Goal: Information Seeking & Learning: Learn about a topic

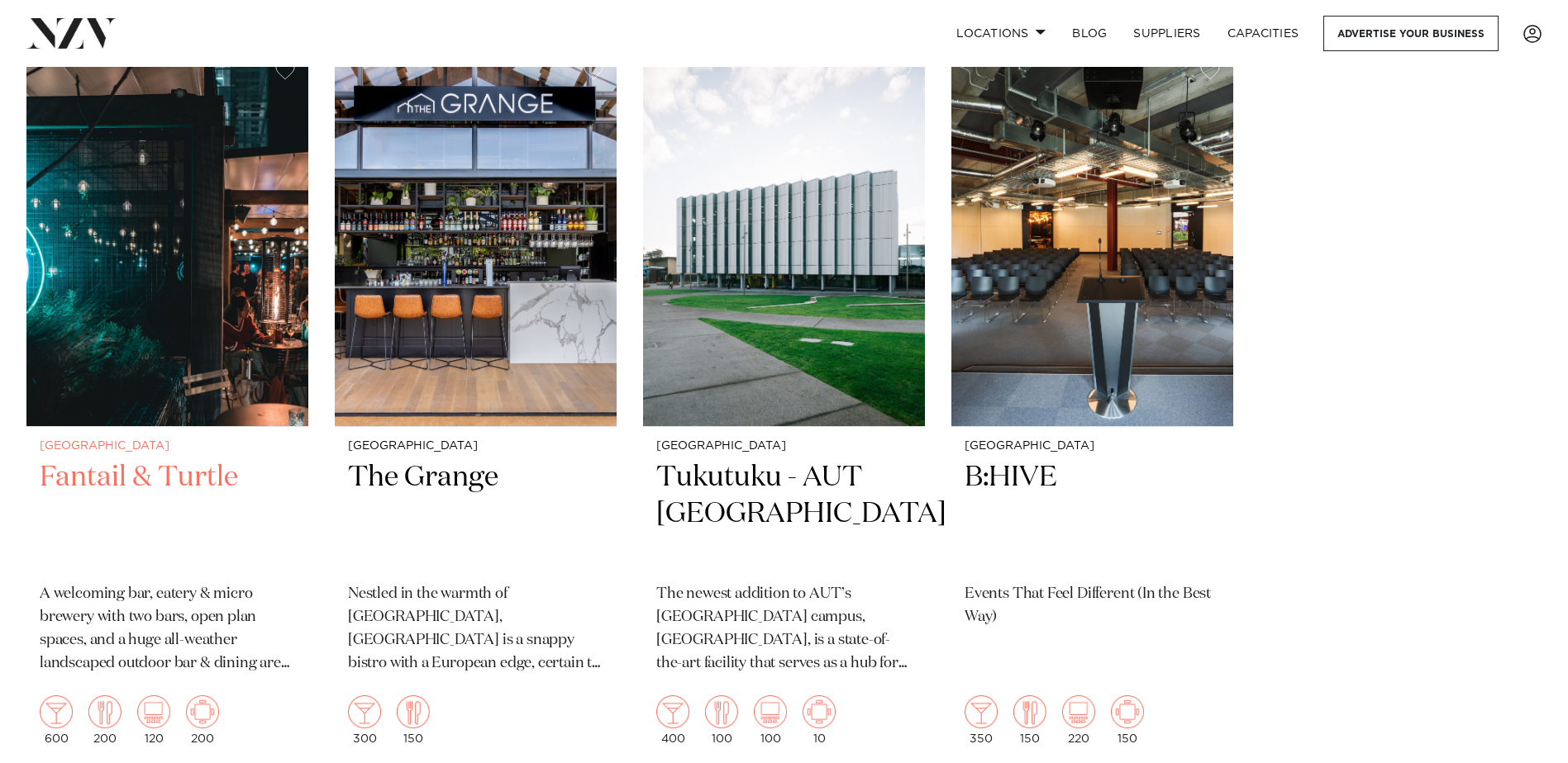
scroll to position [413, 0]
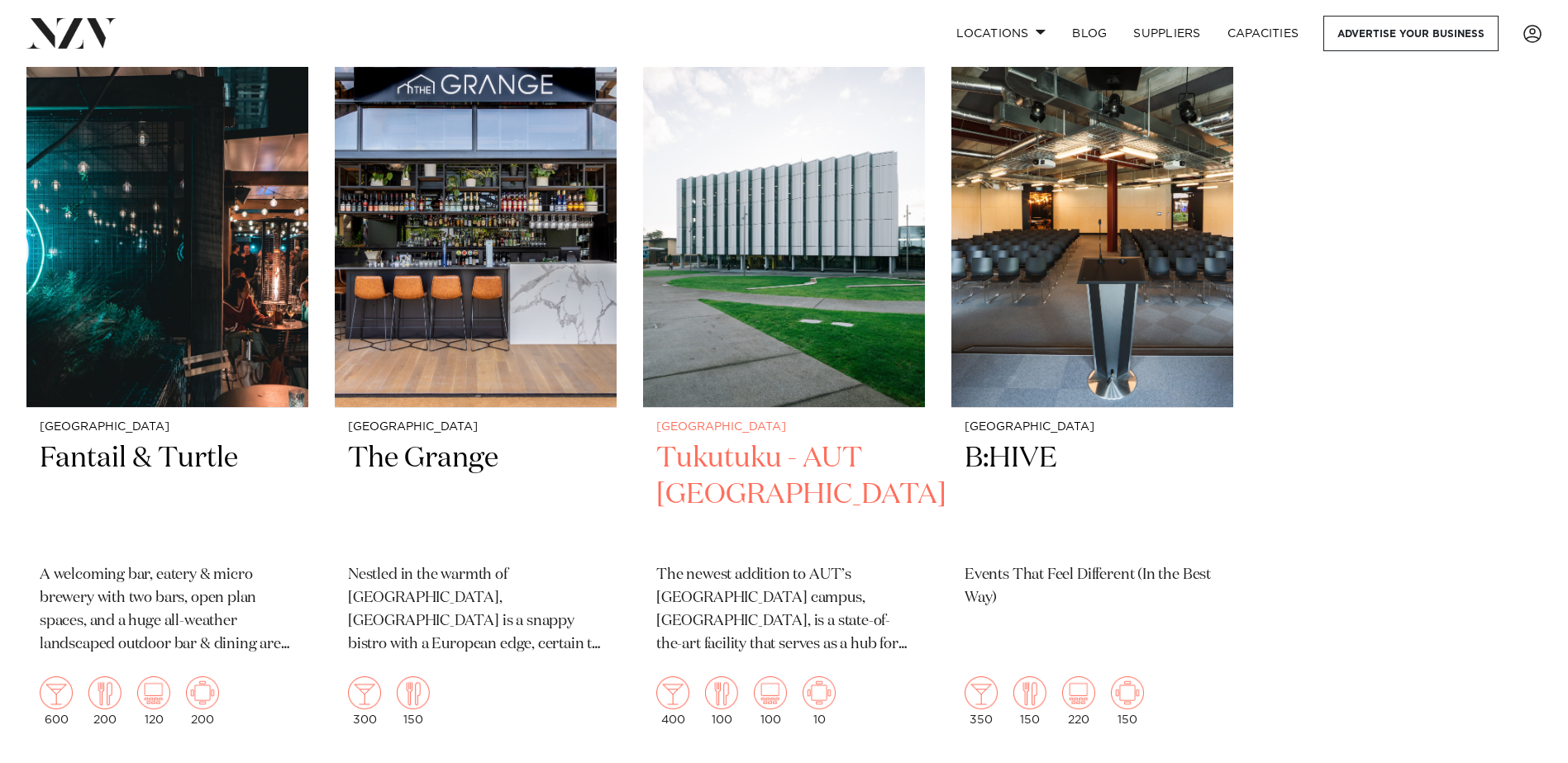
click at [745, 459] on h2 "Tukutuku - AUT [GEOGRAPHIC_DATA]" at bounding box center [784, 496] width 255 height 112
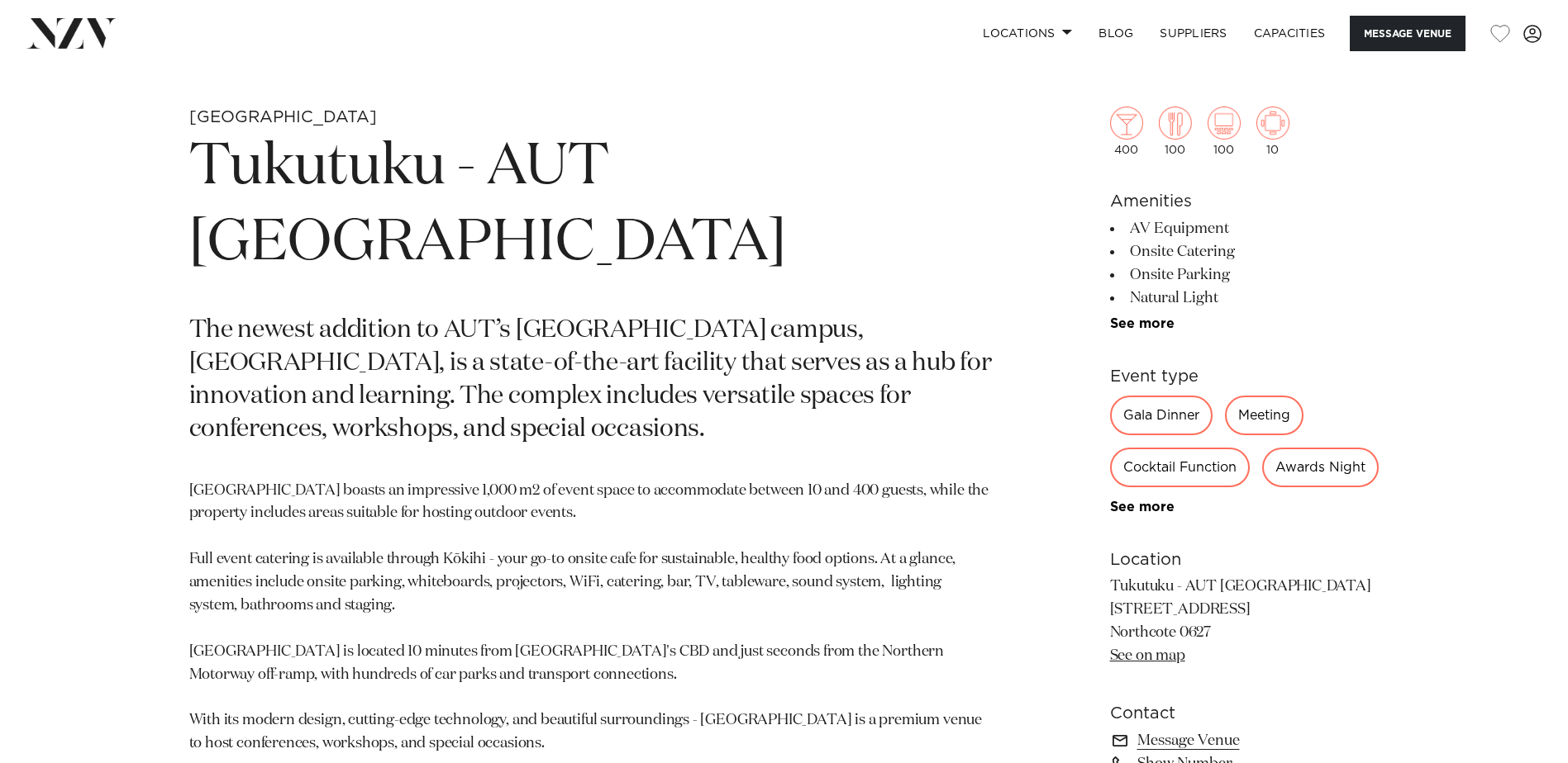
scroll to position [661, 0]
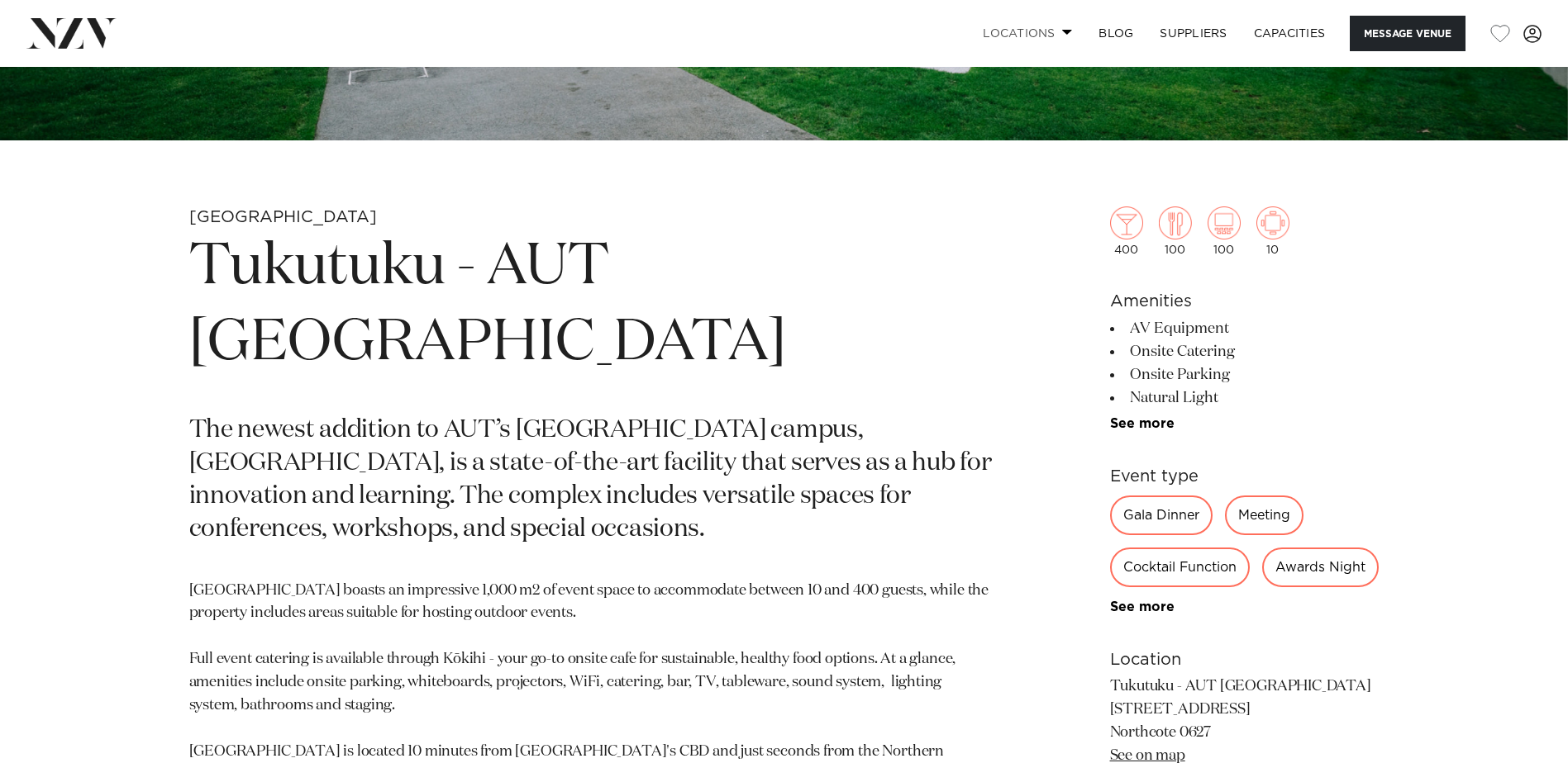
click at [1062, 32] on span at bounding box center [1067, 31] width 11 height 6
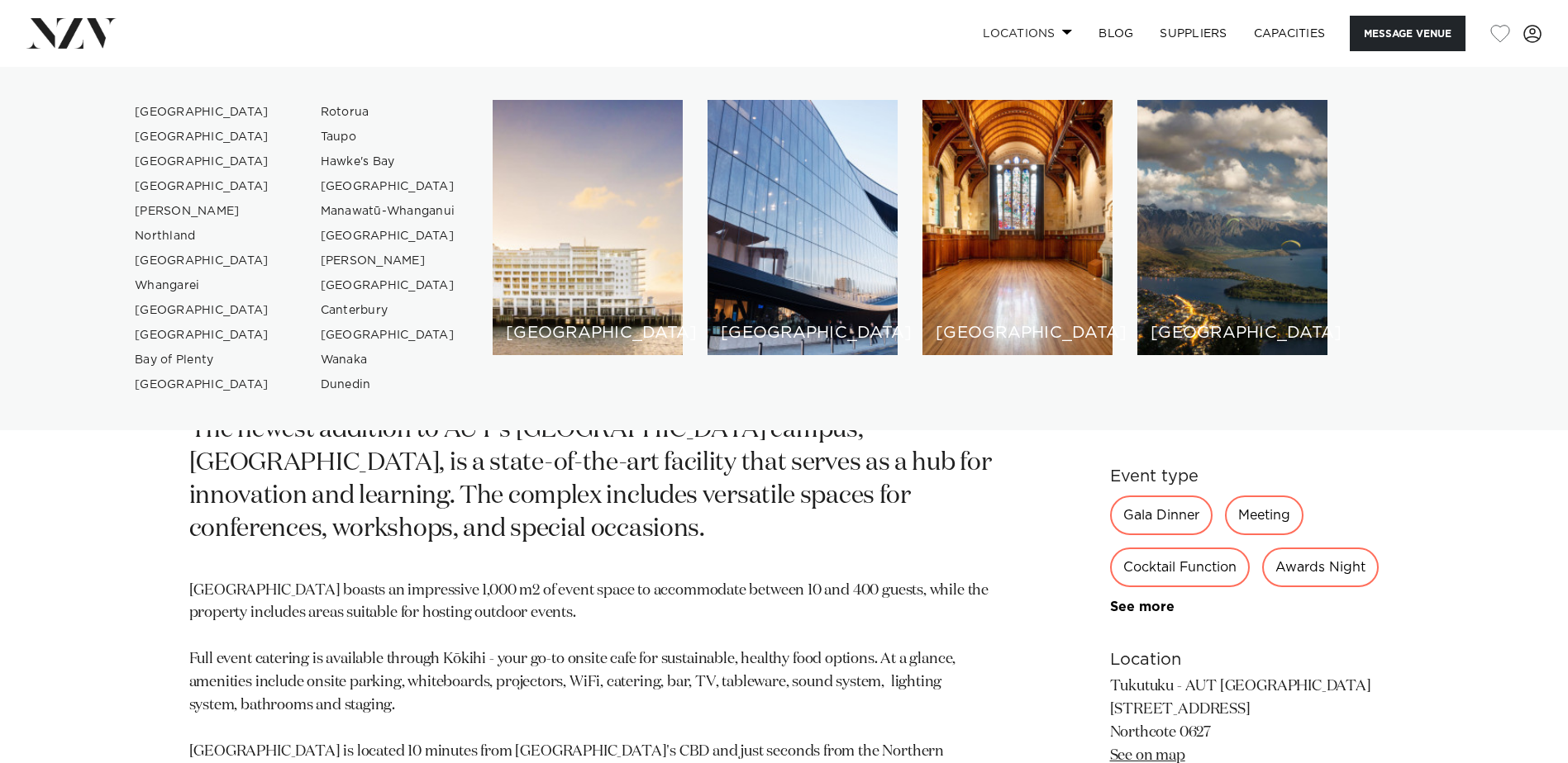
click at [1062, 32] on span at bounding box center [1067, 31] width 11 height 6
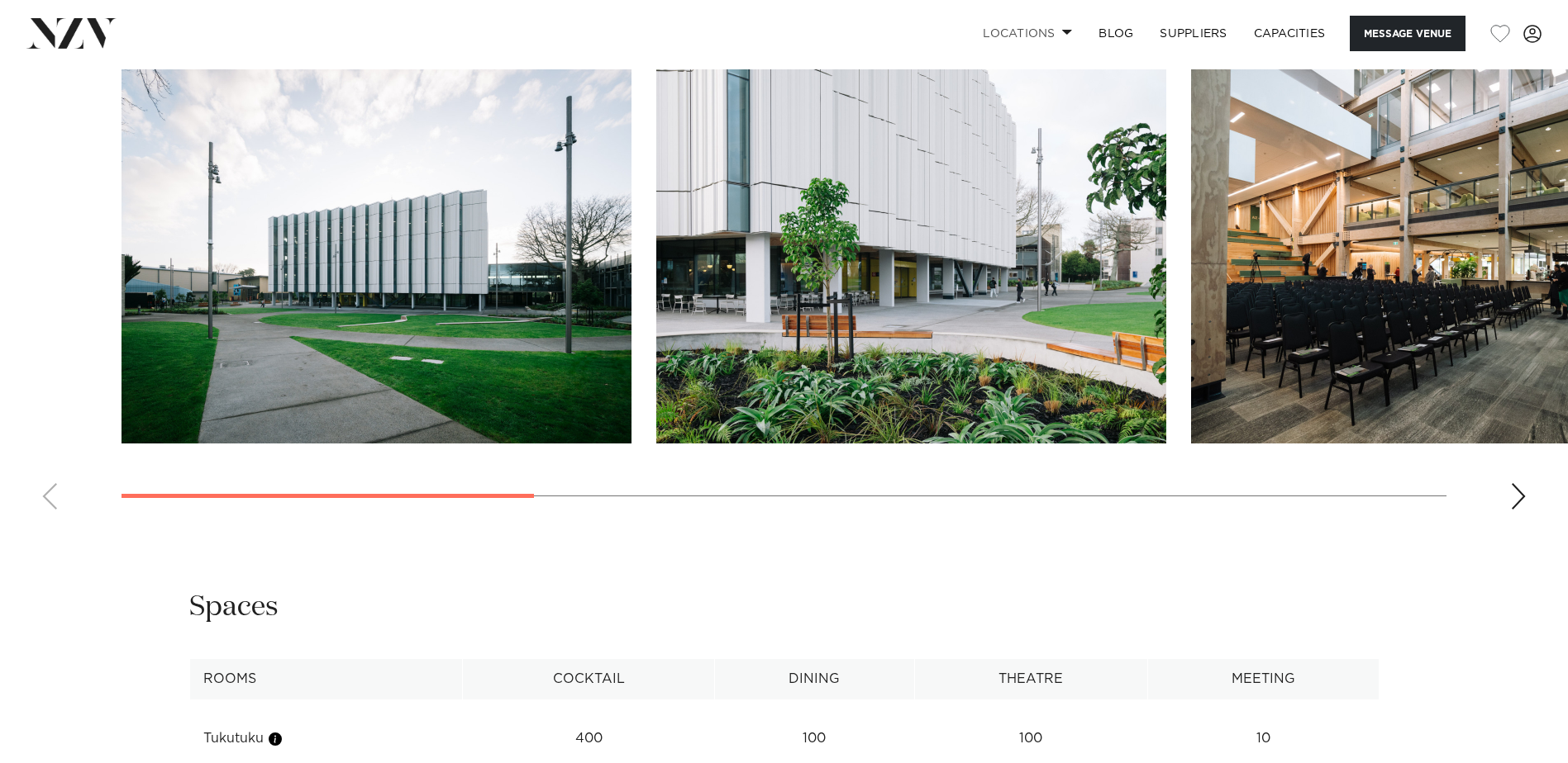
scroll to position [1735, 0]
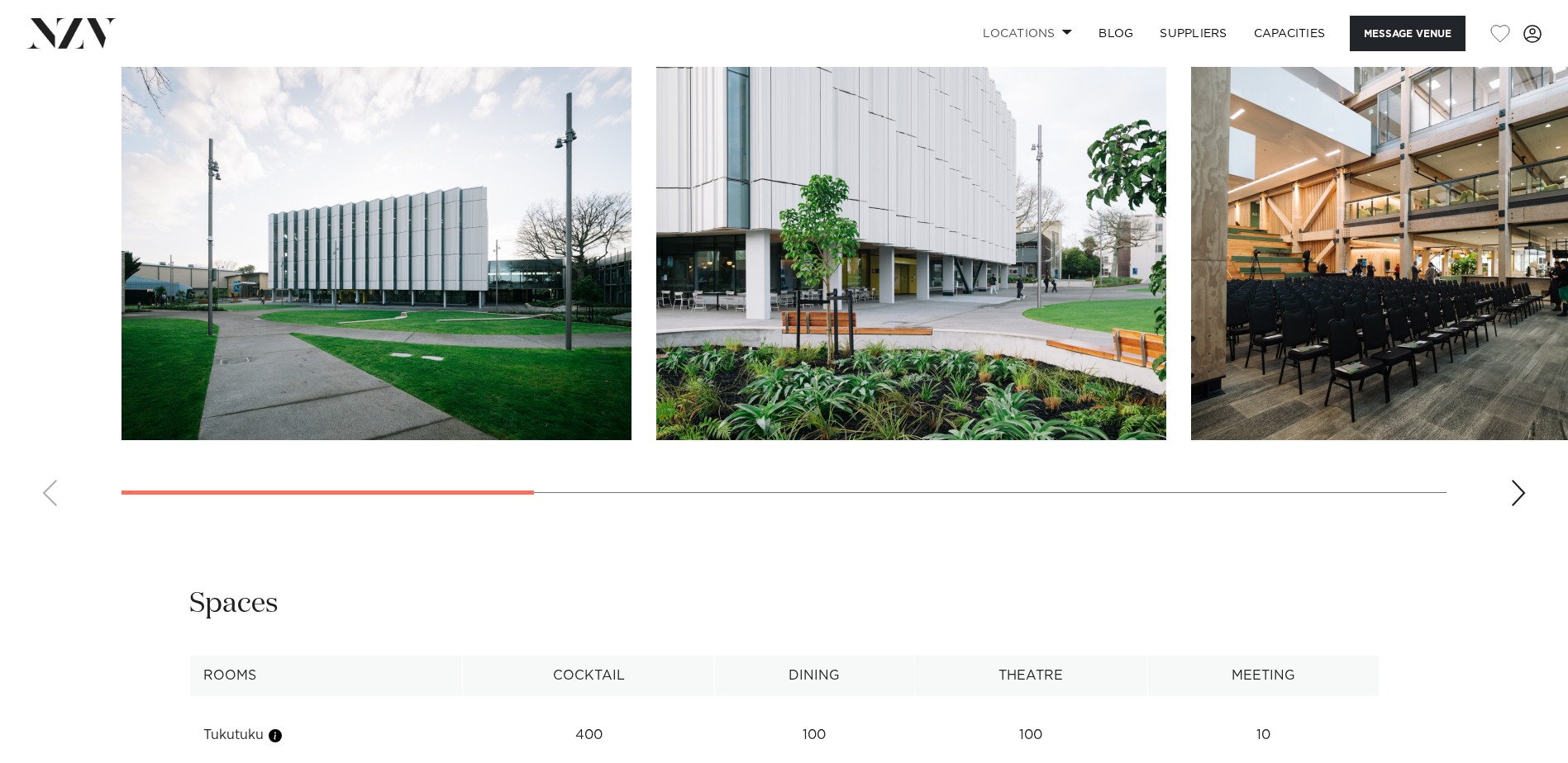
click at [1518, 507] on div "Next slide" at bounding box center [1518, 493] width 17 height 27
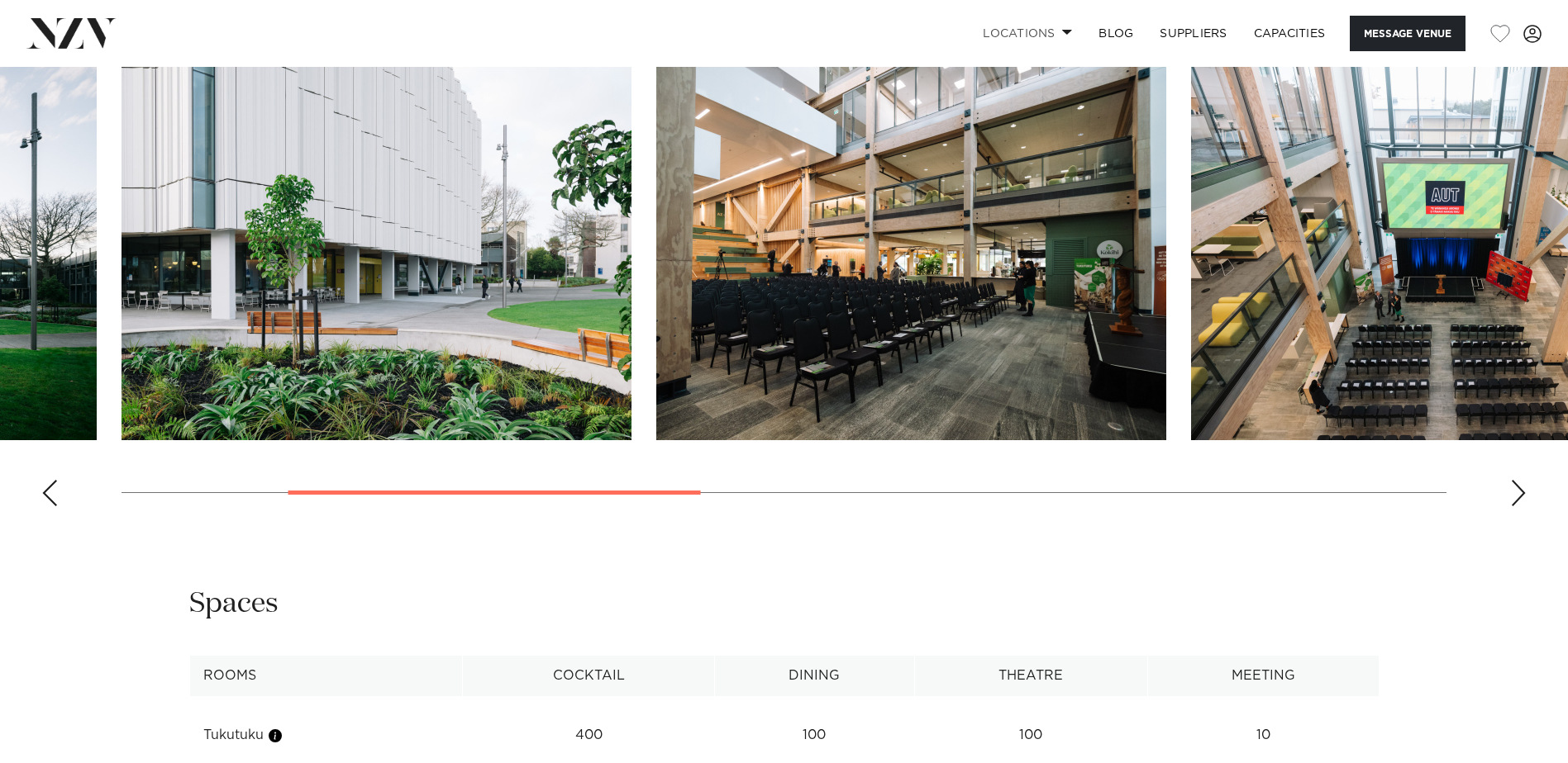
click at [1518, 507] on div "Next slide" at bounding box center [1518, 493] width 17 height 27
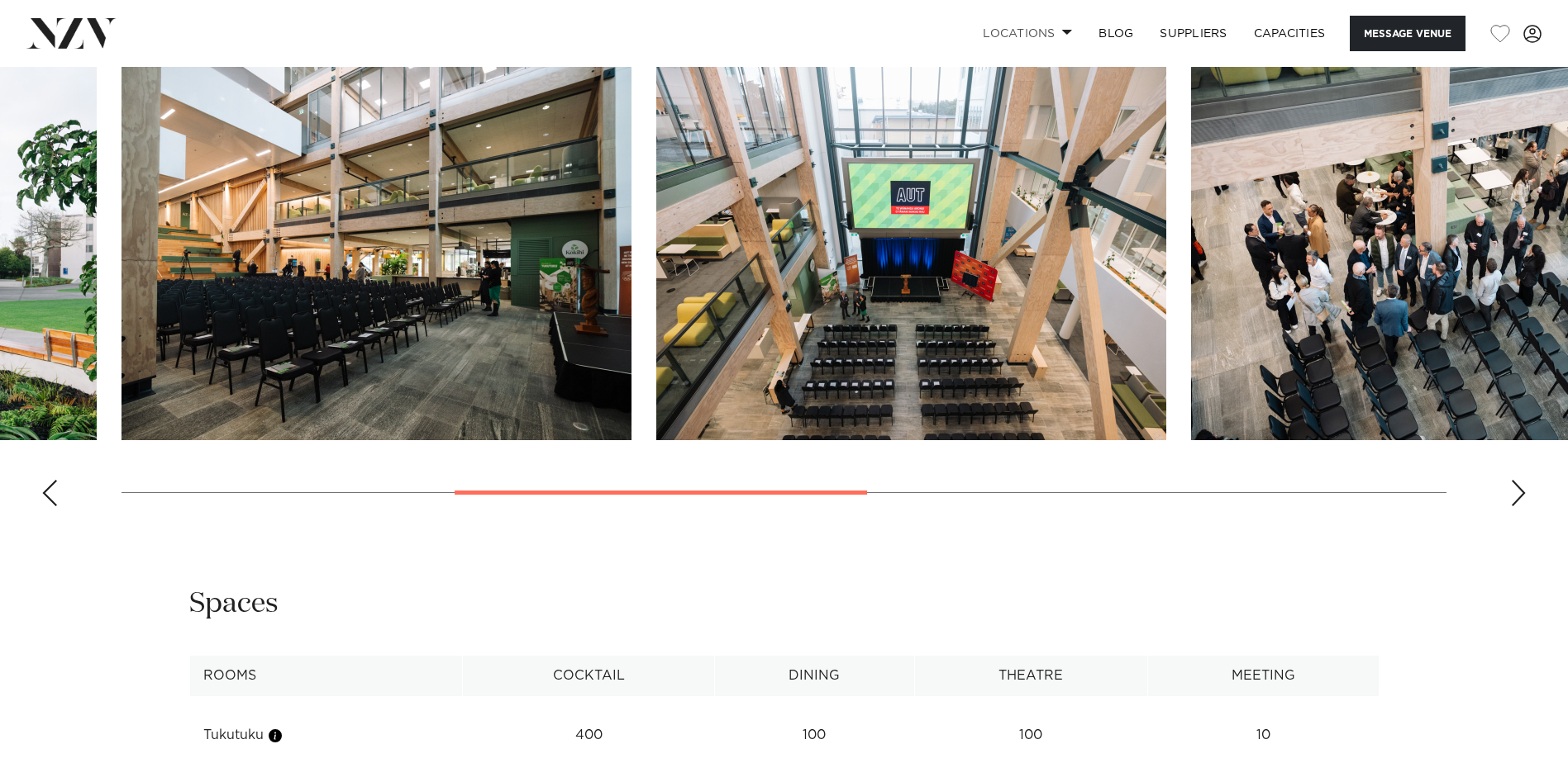
click at [1518, 507] on div "Next slide" at bounding box center [1518, 493] width 17 height 27
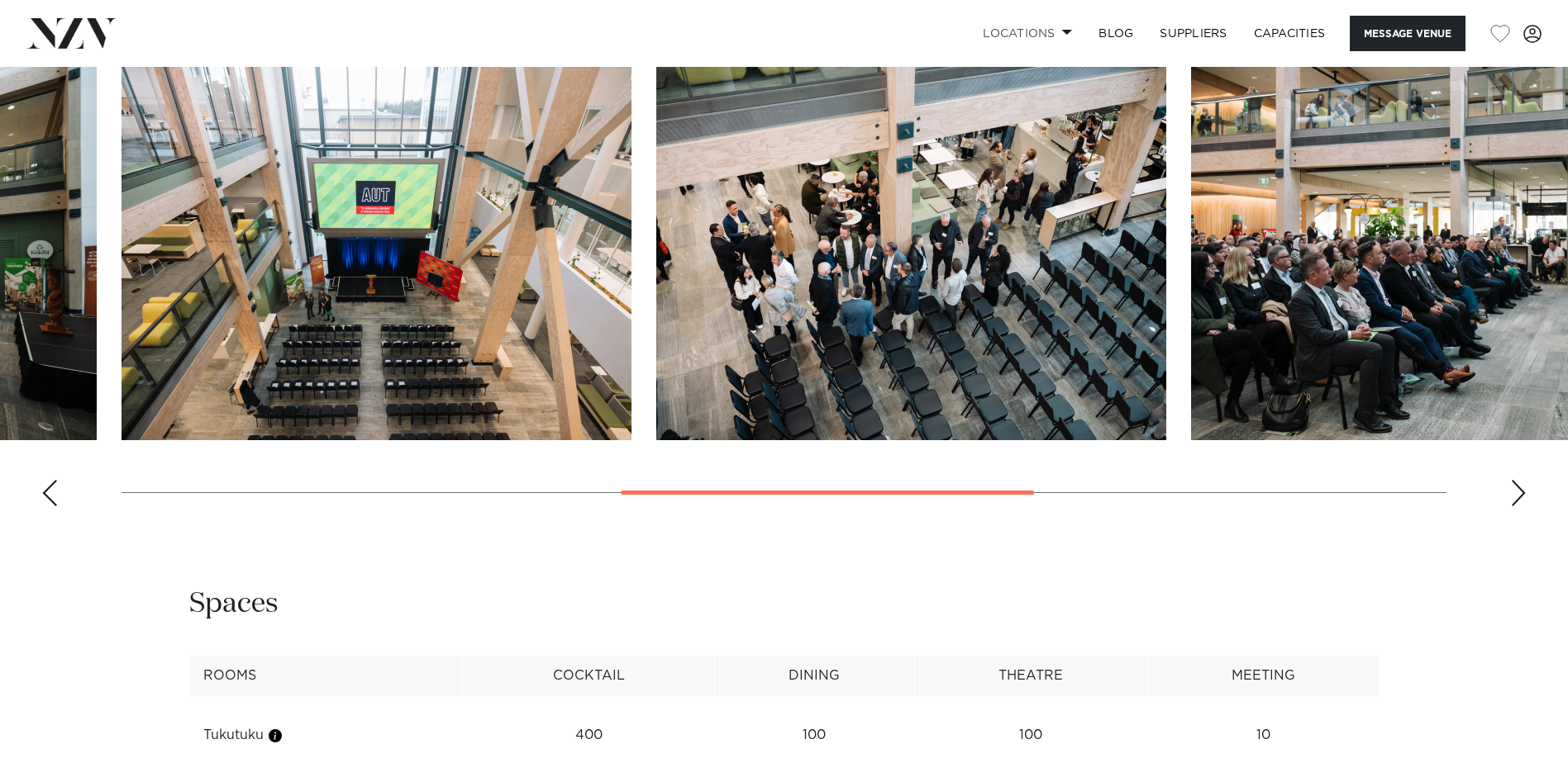
click at [1518, 507] on div "Next slide" at bounding box center [1518, 493] width 17 height 27
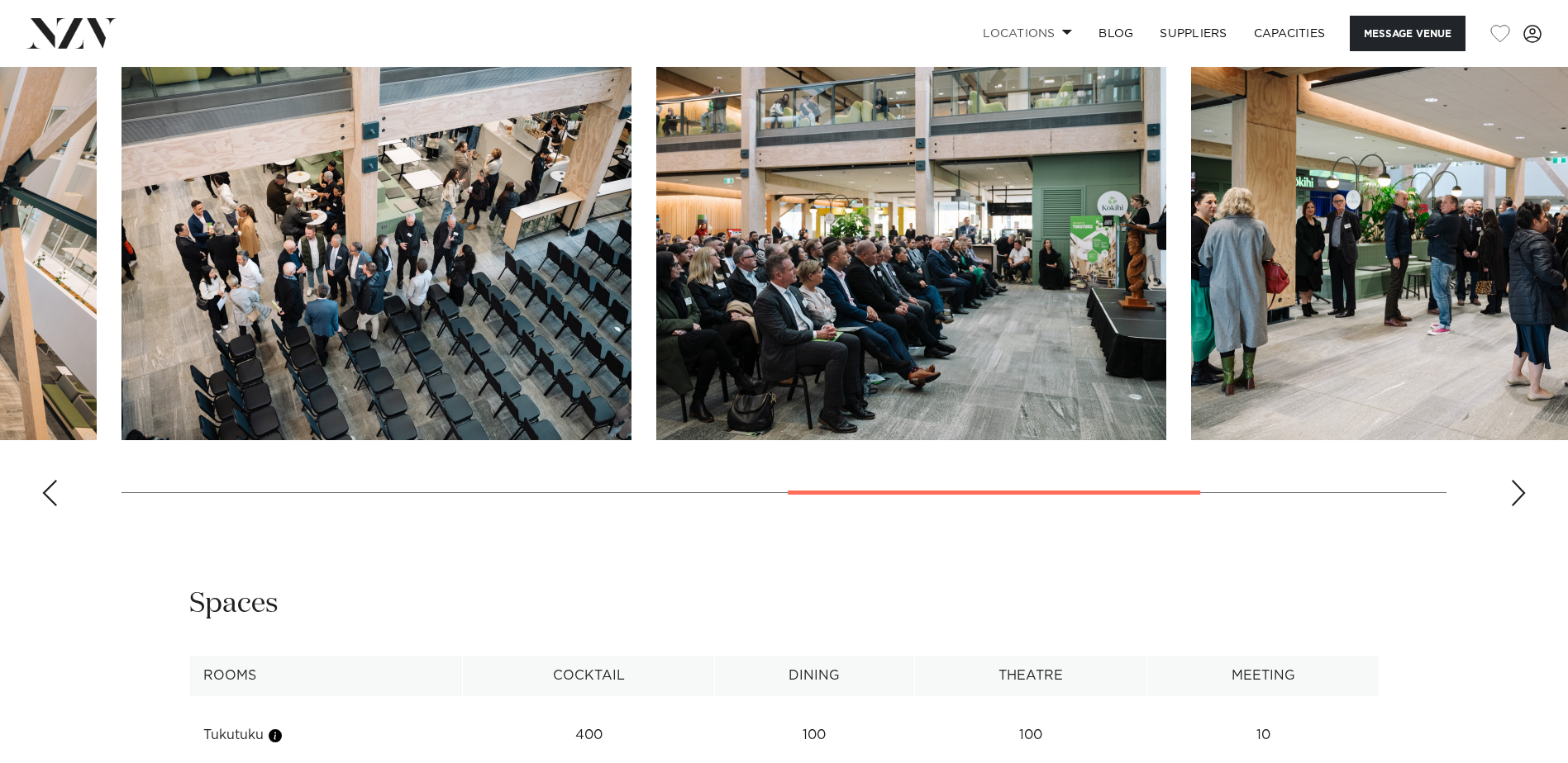
click at [1518, 507] on div "Next slide" at bounding box center [1518, 493] width 17 height 27
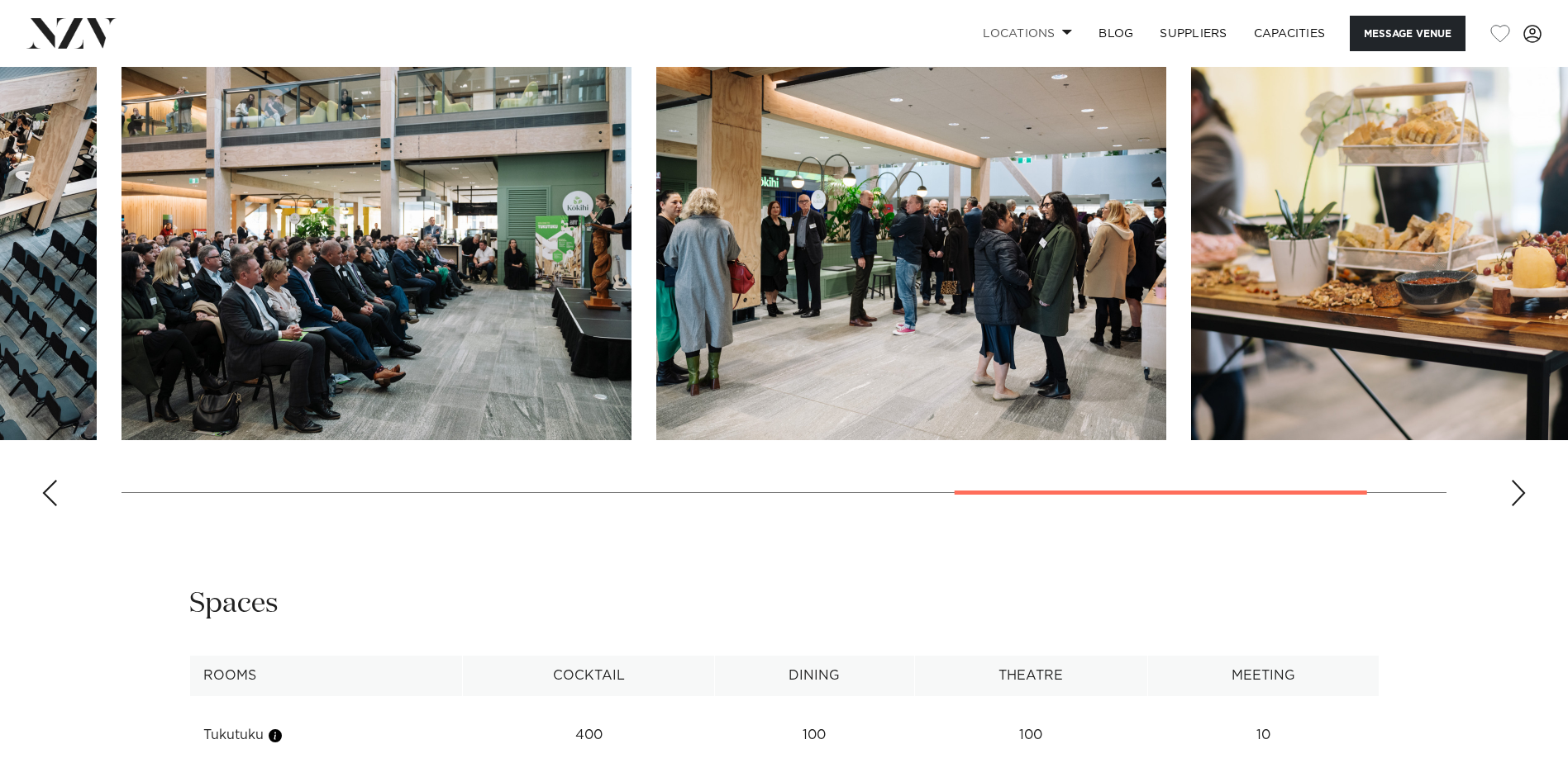
click at [1518, 507] on div "Next slide" at bounding box center [1518, 493] width 17 height 27
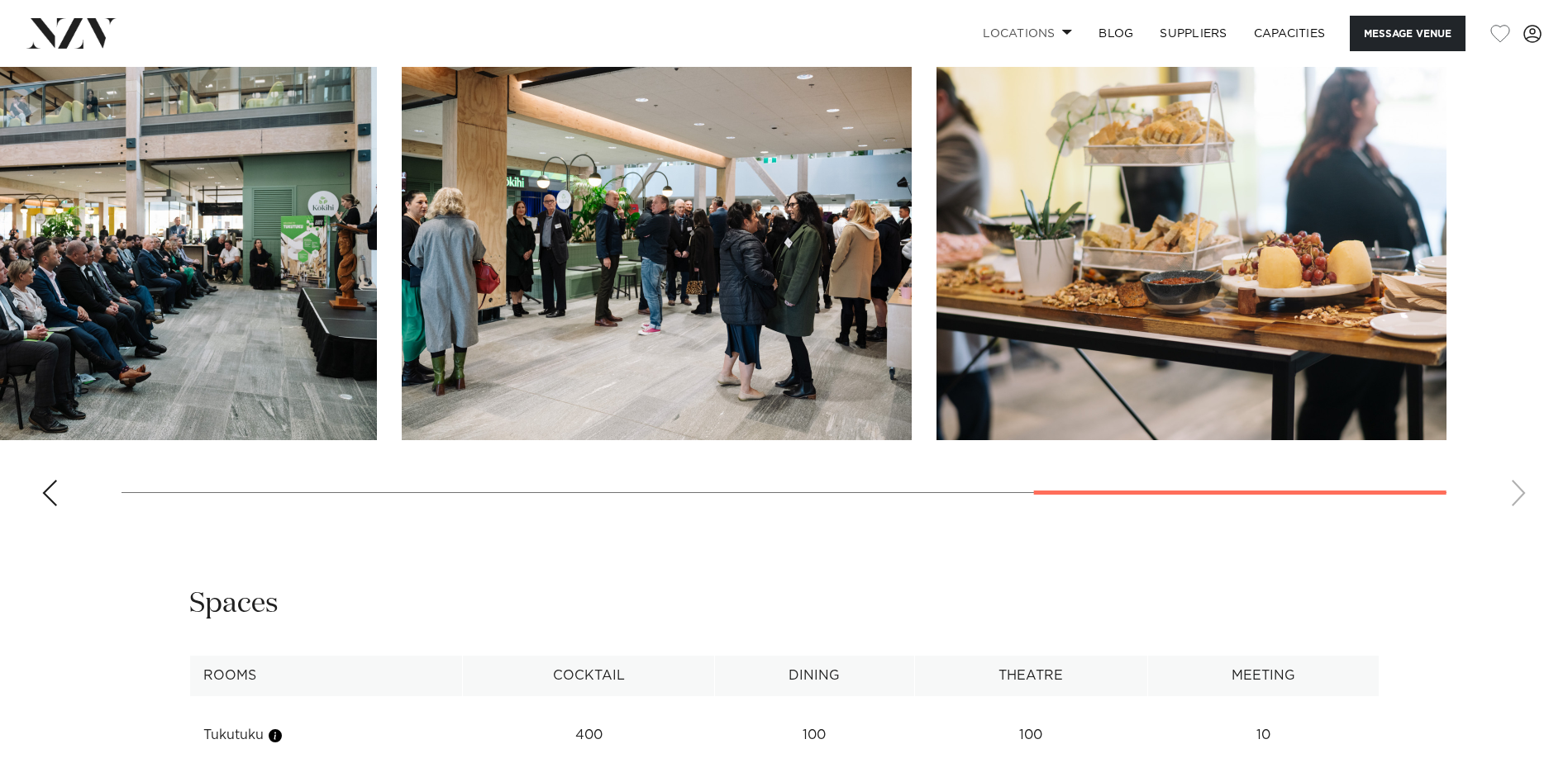
click at [1515, 520] on swiper-container at bounding box center [784, 293] width 1568 height 453
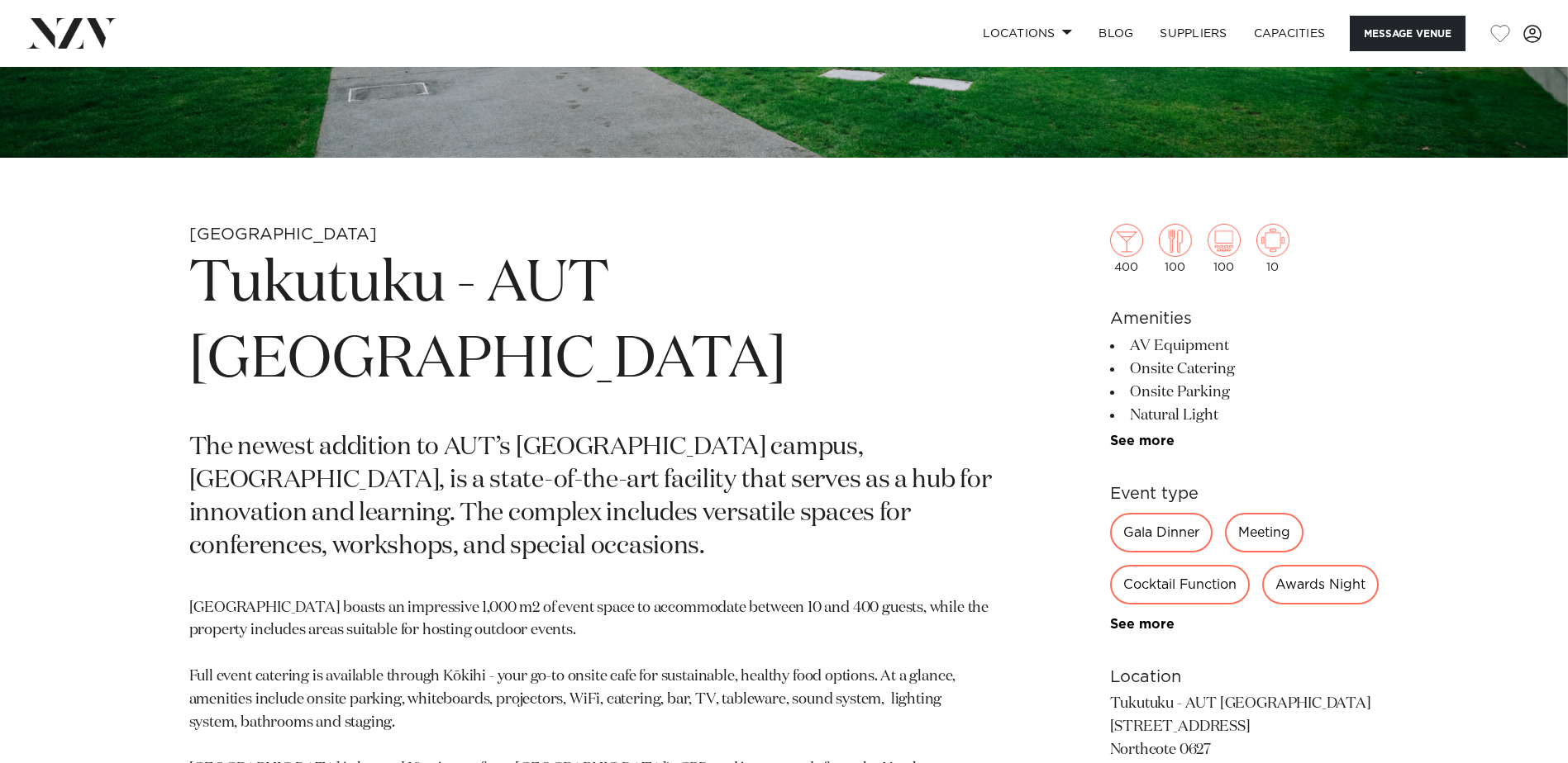
scroll to position [579, 0]
